Goal: Task Accomplishment & Management: Manage account settings

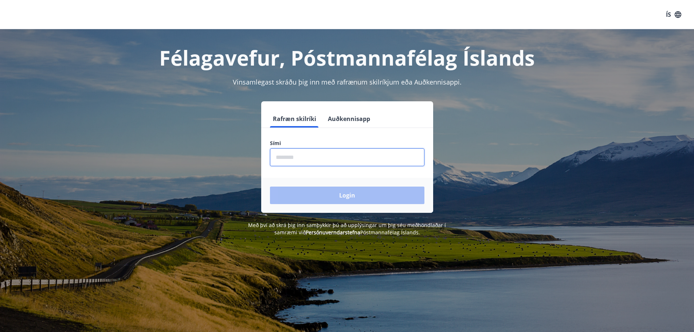
click at [313, 157] on input "phone" at bounding box center [347, 157] width 154 height 18
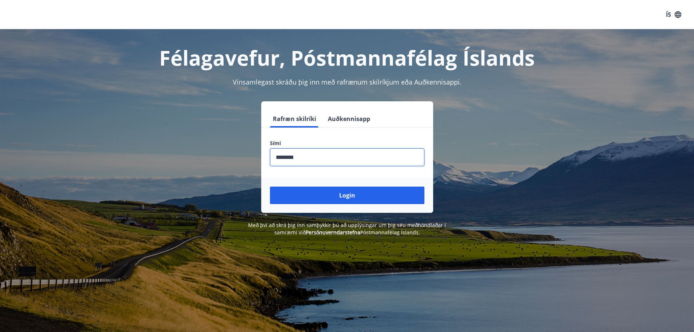
type input "********"
click at [270, 186] on button "Login" at bounding box center [347, 194] width 154 height 17
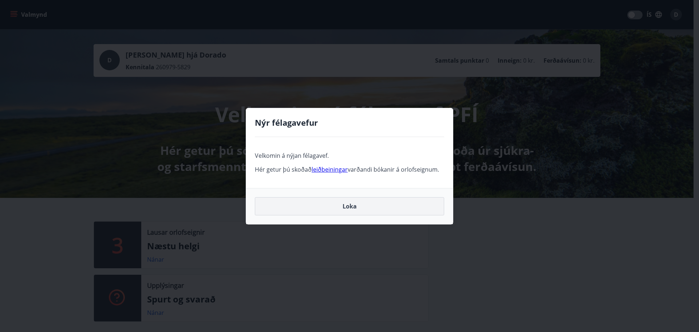
click at [345, 205] on button "Loka" at bounding box center [349, 206] width 189 height 18
